Goal: Information Seeking & Learning: Compare options

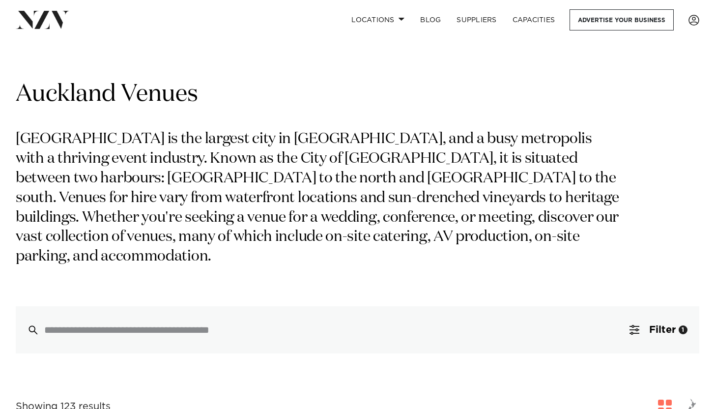
click at [399, 22] on link "Locations" at bounding box center [377, 19] width 69 height 21
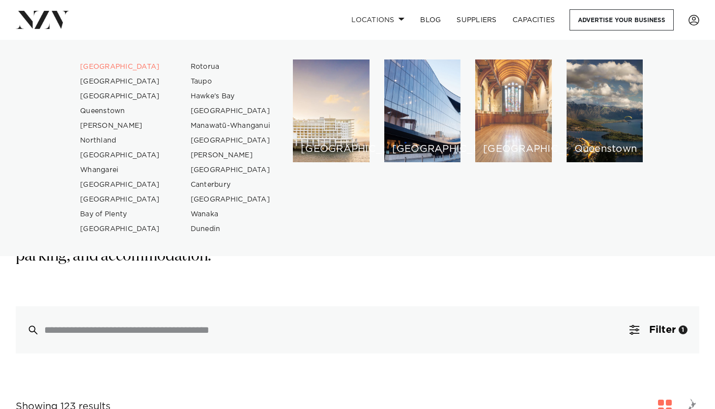
click at [520, 113] on div "[GEOGRAPHIC_DATA]" at bounding box center [513, 110] width 77 height 103
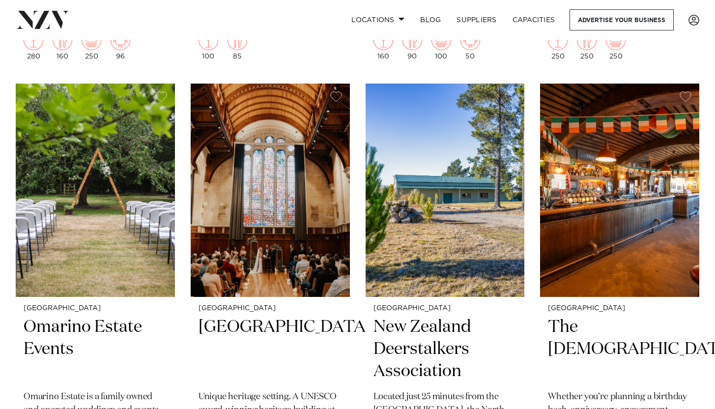
scroll to position [2859, 0]
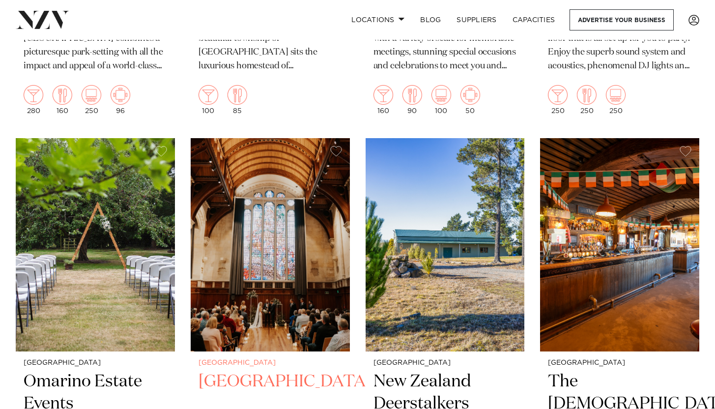
click at [269, 220] on img at bounding box center [270, 244] width 159 height 213
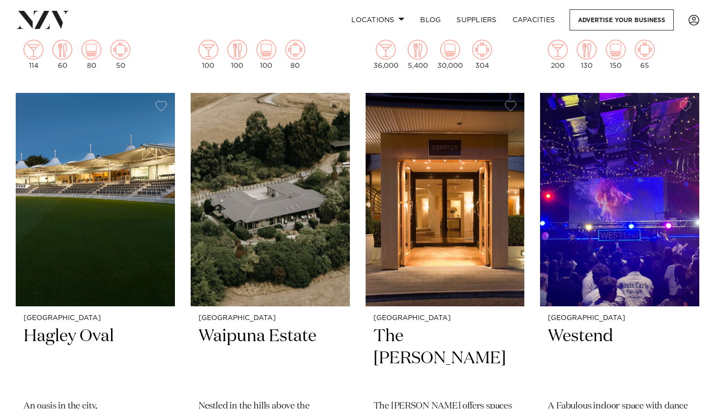
scroll to position [2473, 0]
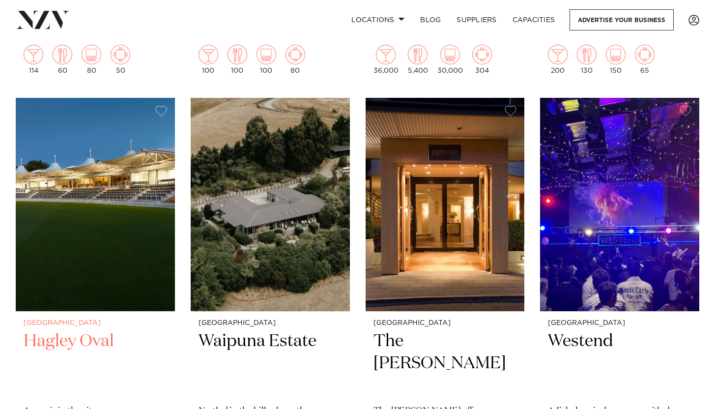
click at [121, 258] on img at bounding box center [95, 204] width 159 height 213
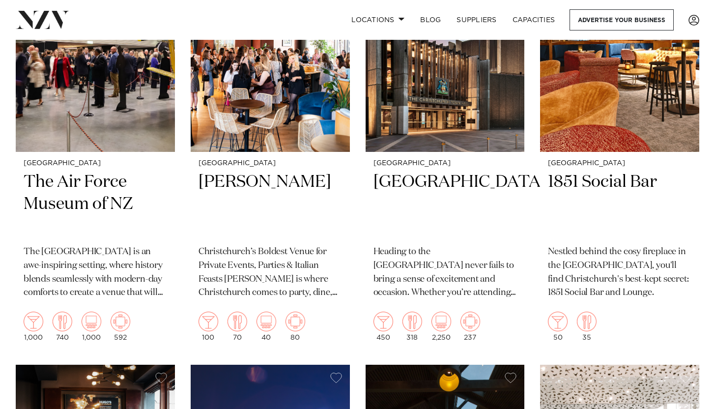
scroll to position [872, 0]
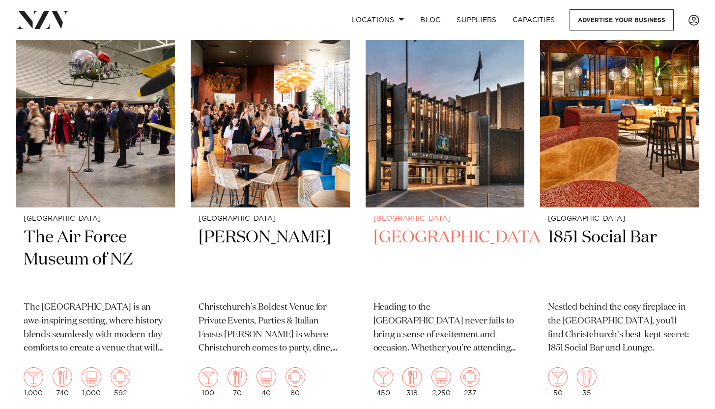
click at [417, 162] on img at bounding box center [444, 100] width 159 height 213
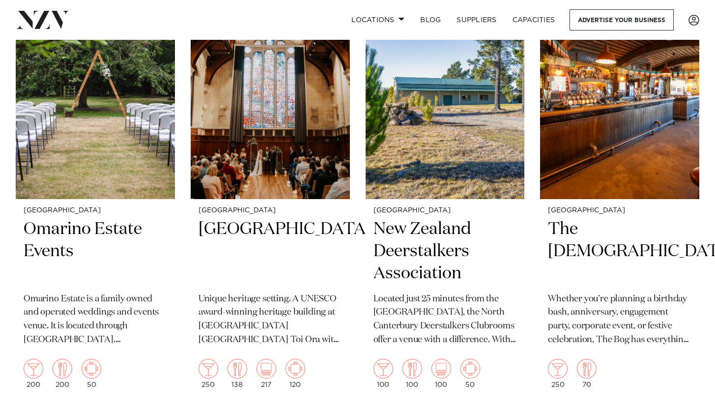
scroll to position [3013, 0]
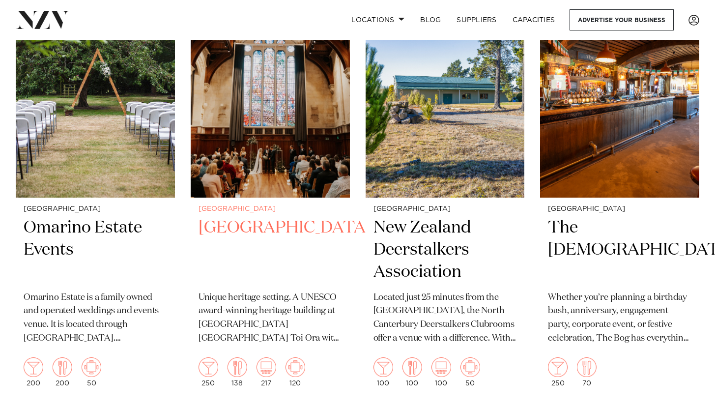
click at [271, 135] on img at bounding box center [270, 90] width 159 height 213
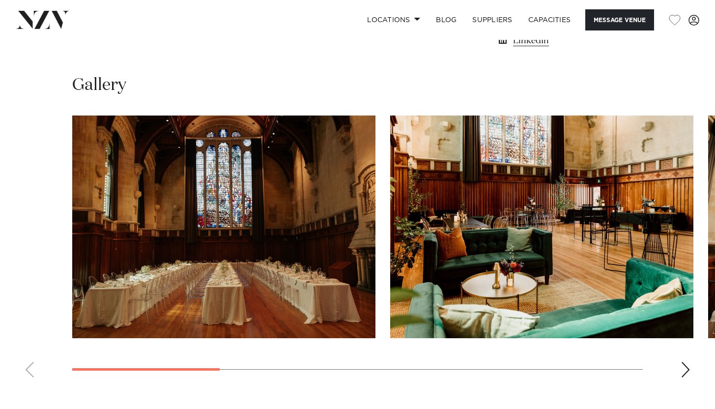
scroll to position [873, 0]
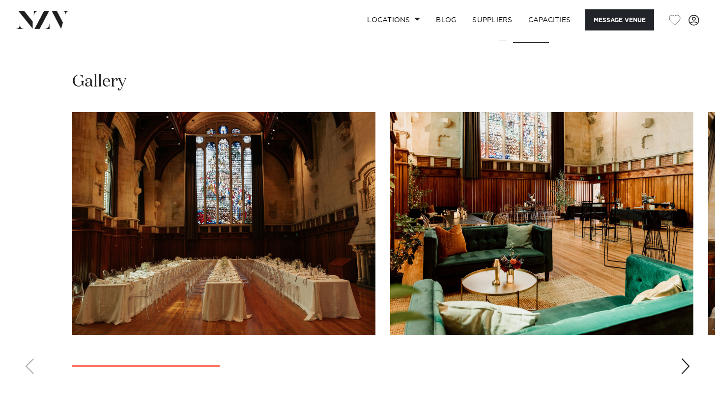
click at [687, 365] on div "Next slide" at bounding box center [685, 366] width 10 height 16
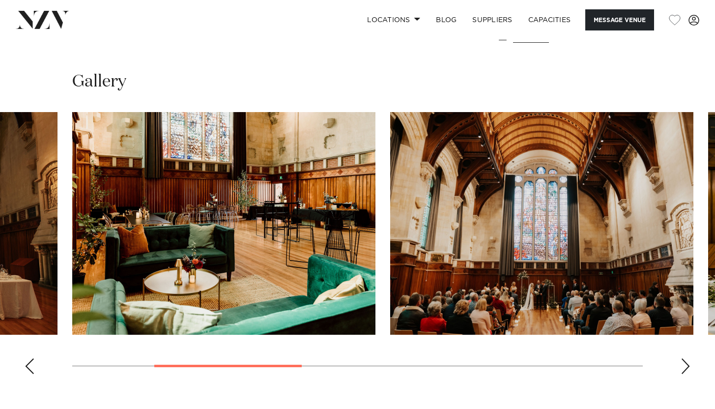
click at [687, 365] on div "Next slide" at bounding box center [685, 366] width 10 height 16
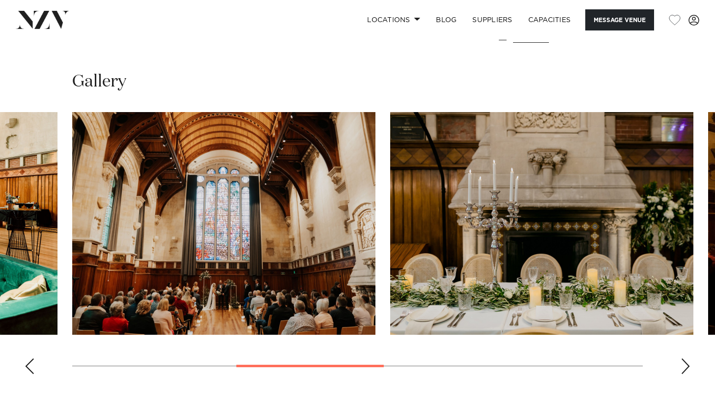
click at [687, 365] on div "Next slide" at bounding box center [685, 366] width 10 height 16
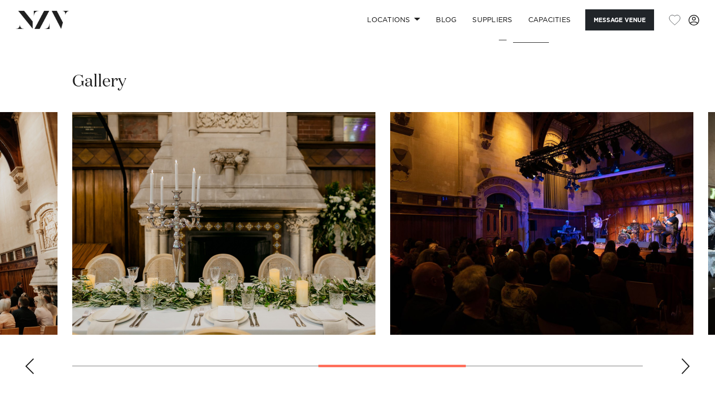
click at [687, 365] on div "Next slide" at bounding box center [685, 366] width 10 height 16
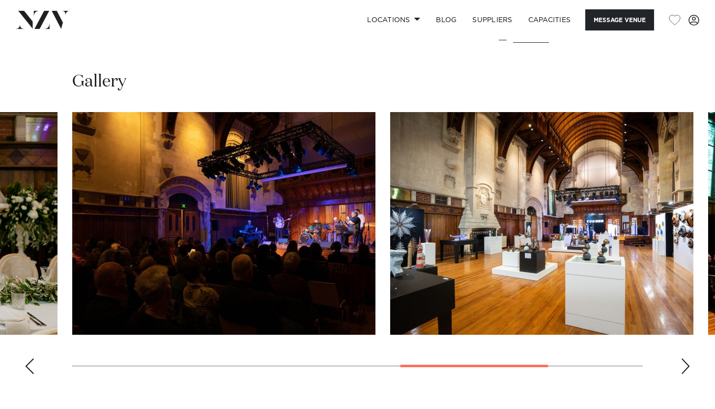
click at [687, 365] on div "Next slide" at bounding box center [685, 366] width 10 height 16
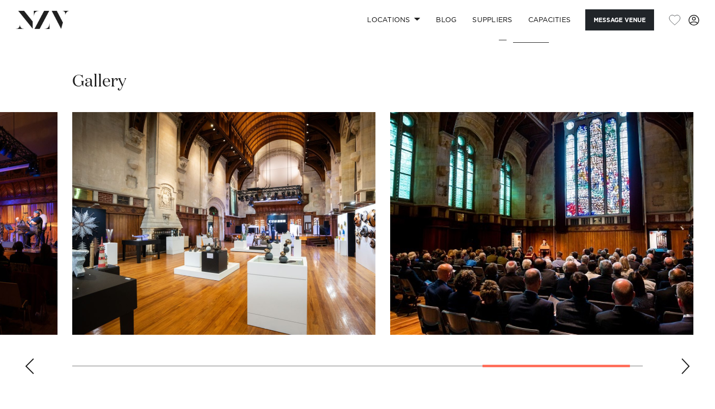
click at [687, 365] on div "Next slide" at bounding box center [685, 366] width 10 height 16
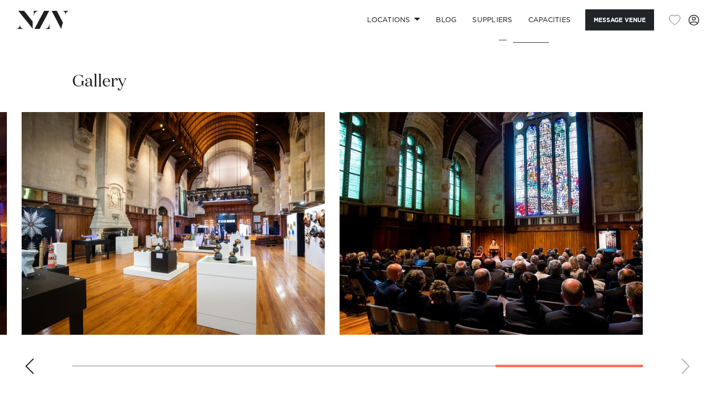
click at [28, 366] on div "Previous slide" at bounding box center [30, 366] width 10 height 16
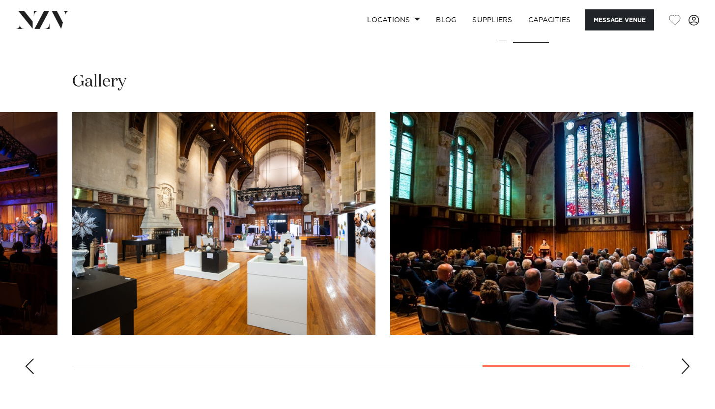
click at [28, 366] on div "Previous slide" at bounding box center [30, 366] width 10 height 16
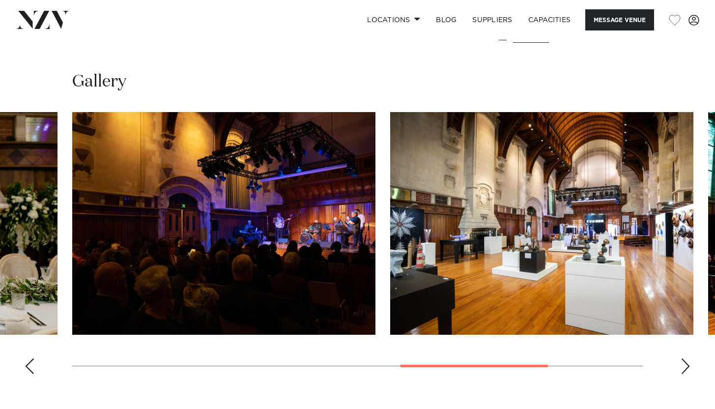
click at [28, 366] on div "Previous slide" at bounding box center [30, 366] width 10 height 16
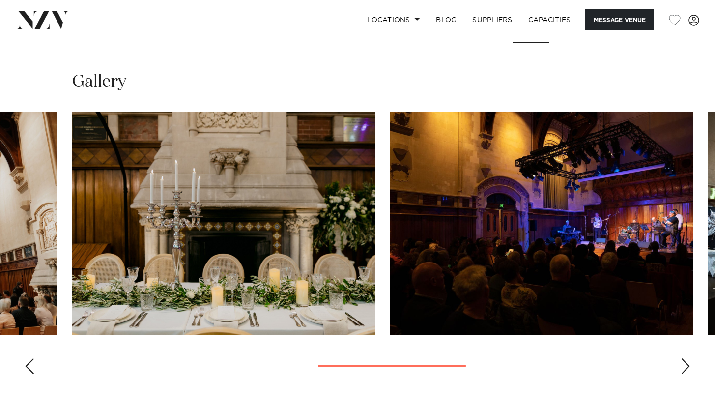
click at [28, 366] on div "Previous slide" at bounding box center [30, 366] width 10 height 16
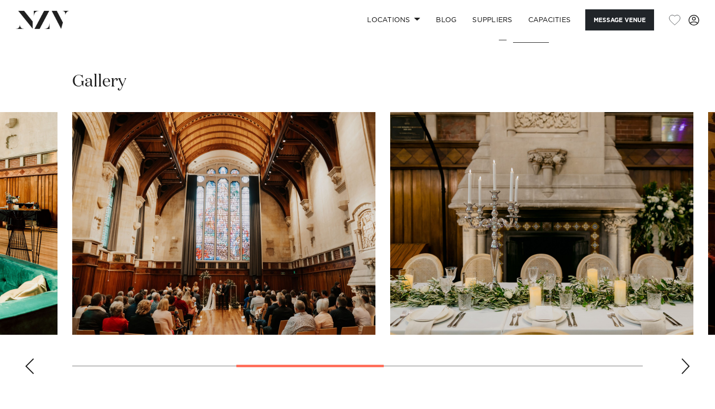
click at [28, 366] on div "Previous slide" at bounding box center [30, 366] width 10 height 16
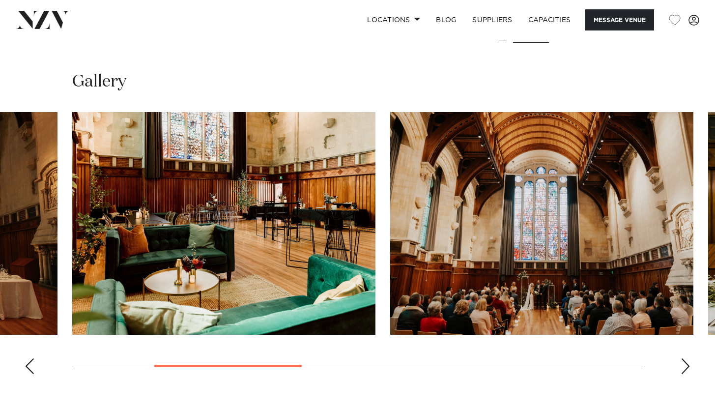
click at [28, 366] on div "Previous slide" at bounding box center [30, 366] width 10 height 16
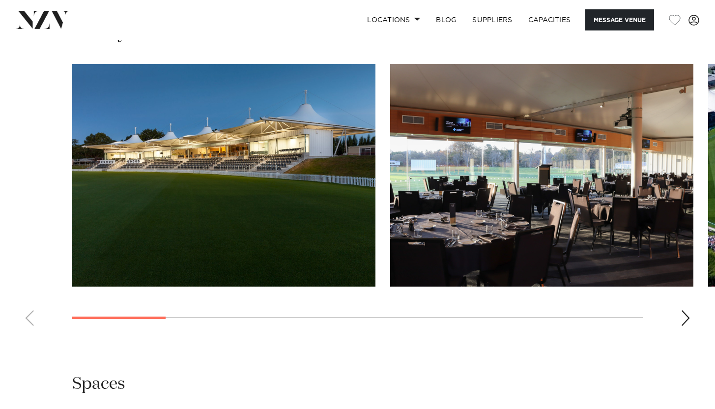
scroll to position [1008, 0]
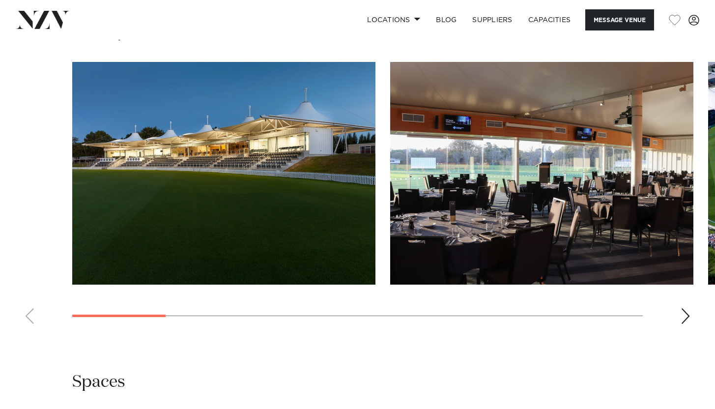
click at [686, 308] on div "Next slide" at bounding box center [685, 316] width 10 height 16
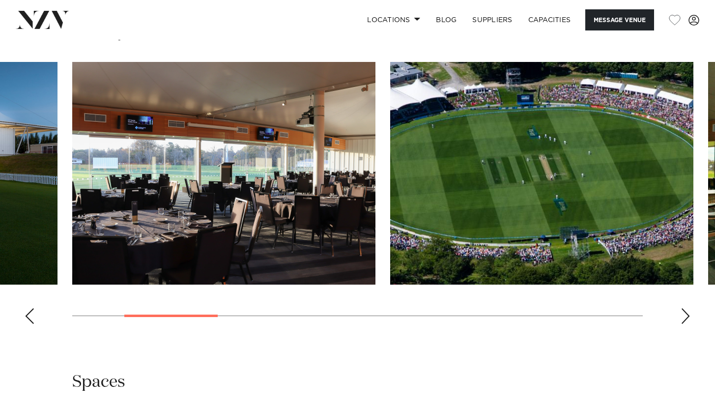
click at [686, 308] on div "Next slide" at bounding box center [685, 316] width 10 height 16
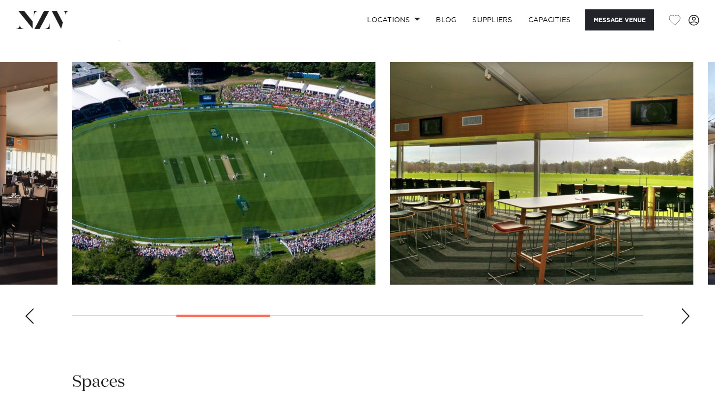
click at [686, 308] on div "Next slide" at bounding box center [685, 316] width 10 height 16
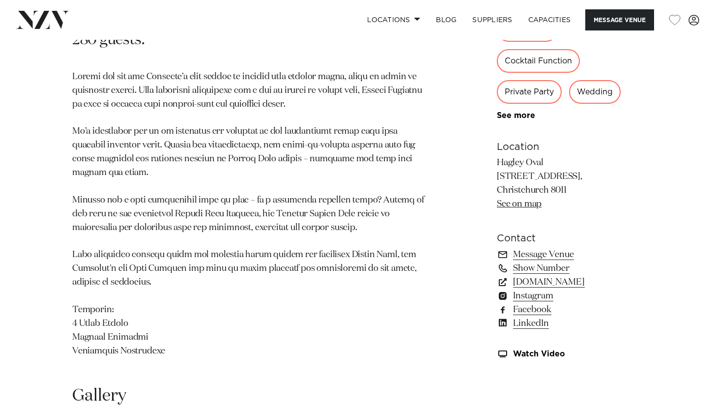
scroll to position [589, 0]
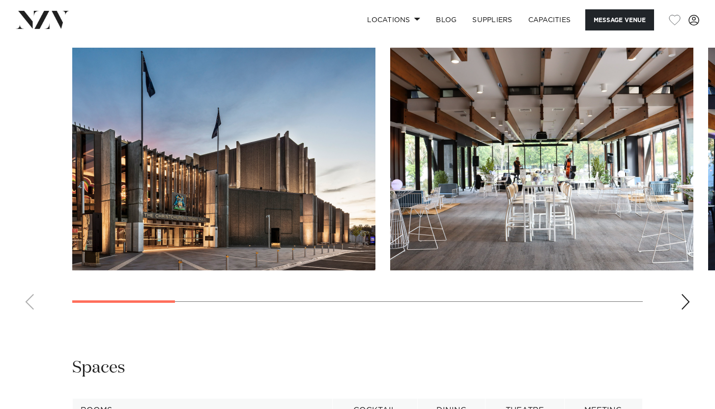
scroll to position [929, 0]
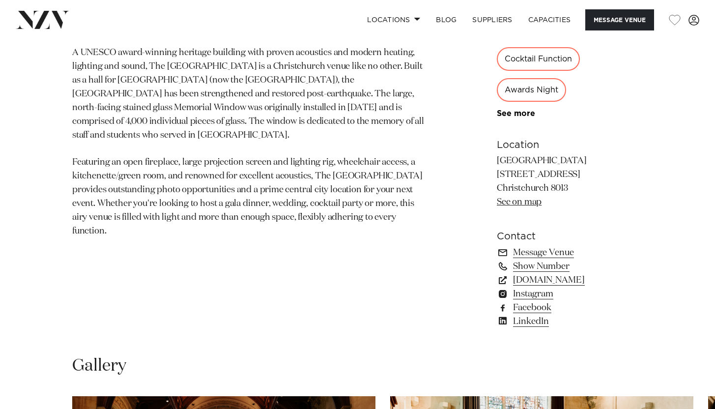
scroll to position [591, 0]
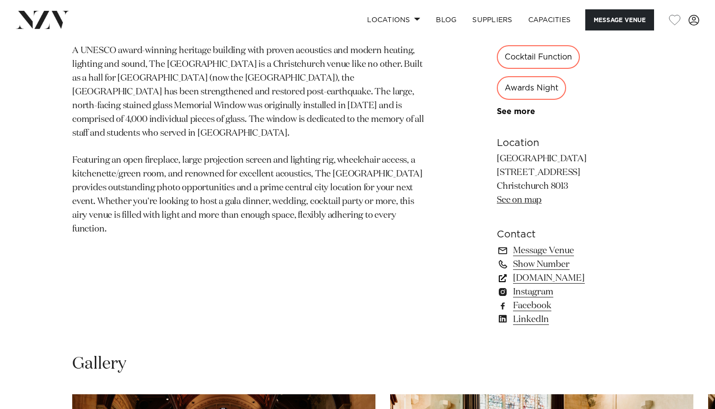
click at [534, 281] on link "[DOMAIN_NAME]" at bounding box center [570, 278] width 146 height 14
